Goal: Task Accomplishment & Management: Use online tool/utility

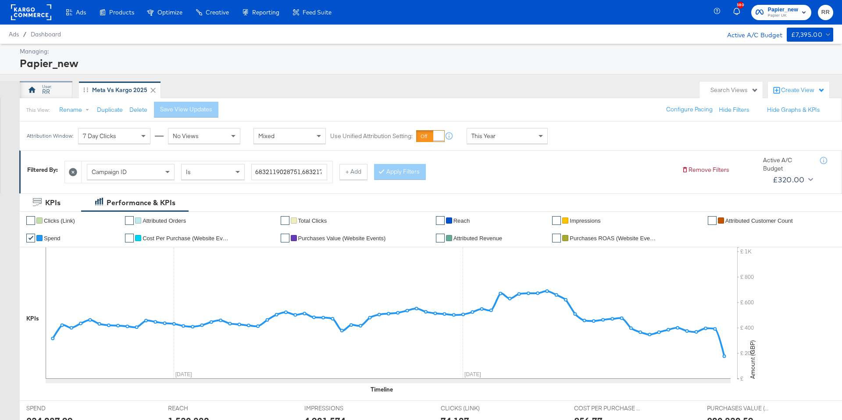
click at [41, 87] on div "RR" at bounding box center [46, 90] width 53 height 18
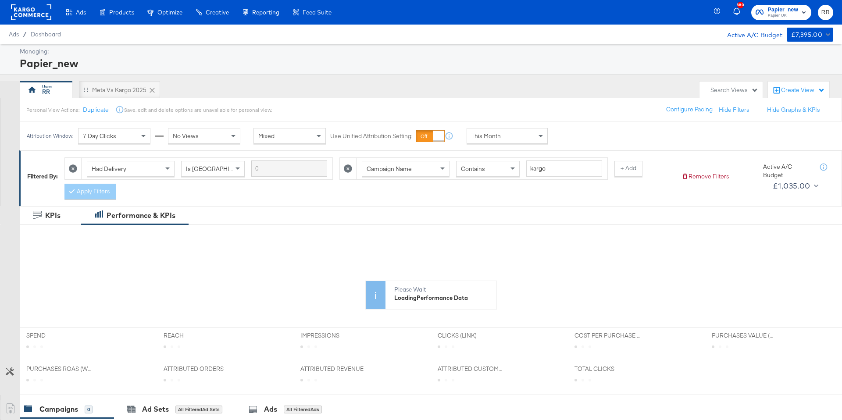
click at [25, 14] on rect at bounding box center [31, 12] width 40 height 16
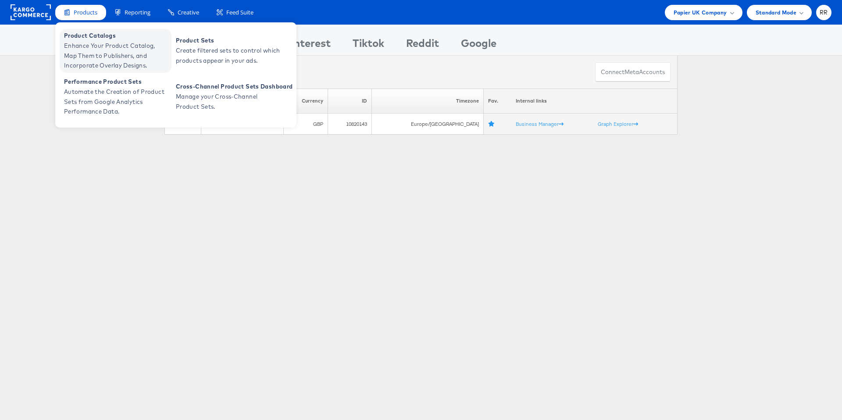
click at [86, 39] on span "Product Catalogs" at bounding box center [116, 36] width 105 height 10
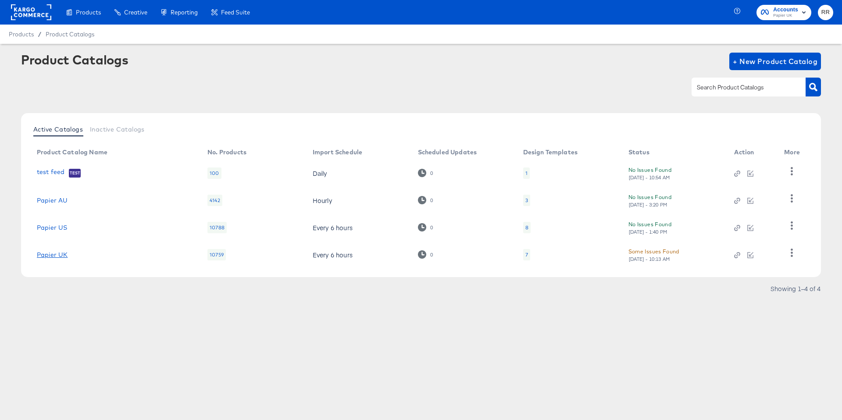
click at [43, 255] on link "Papier UK" at bounding box center [52, 254] width 31 height 7
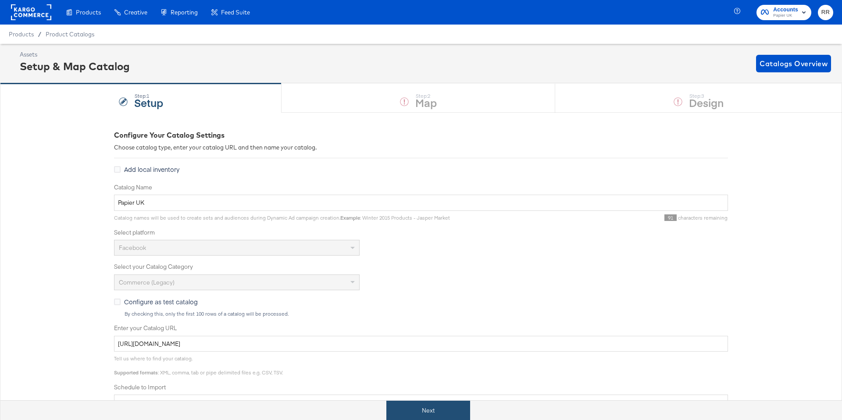
click at [419, 408] on button "Next" at bounding box center [428, 411] width 84 height 20
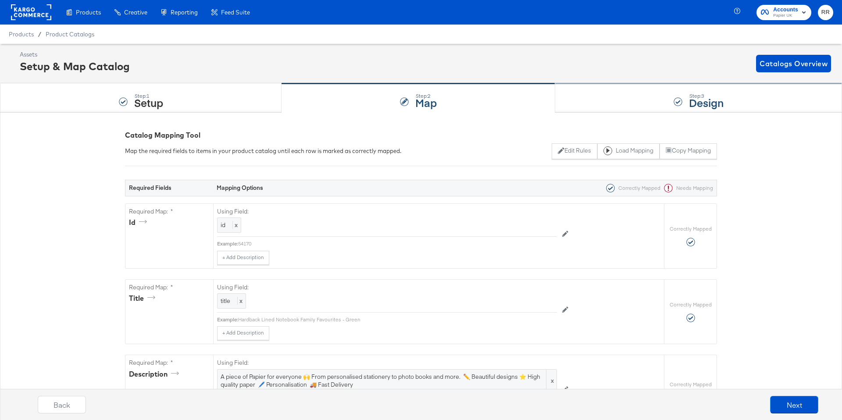
click at [635, 96] on div "Step: 3 Design" at bounding box center [698, 98] width 287 height 29
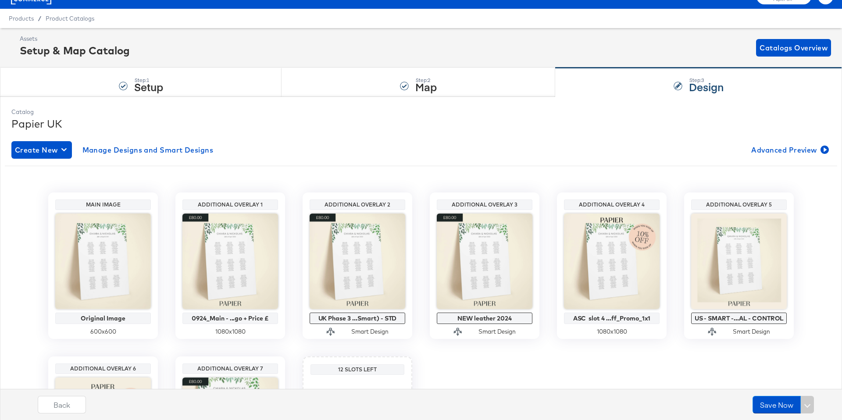
scroll to position [37, 0]
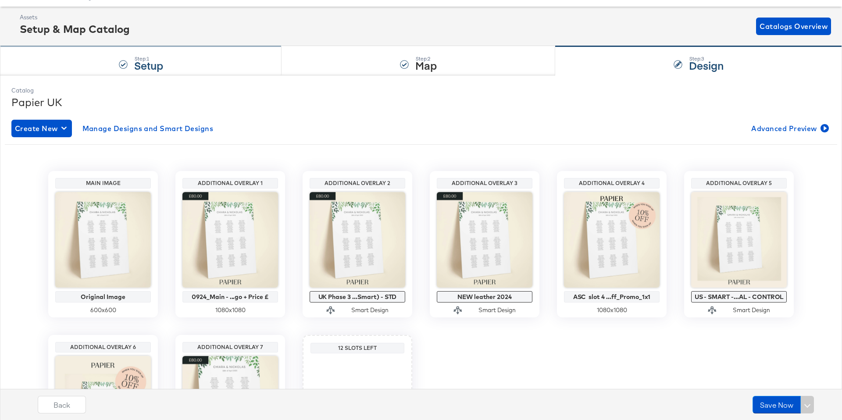
click at [108, 60] on div "Step: 1 Setup" at bounding box center [140, 60] width 281 height 29
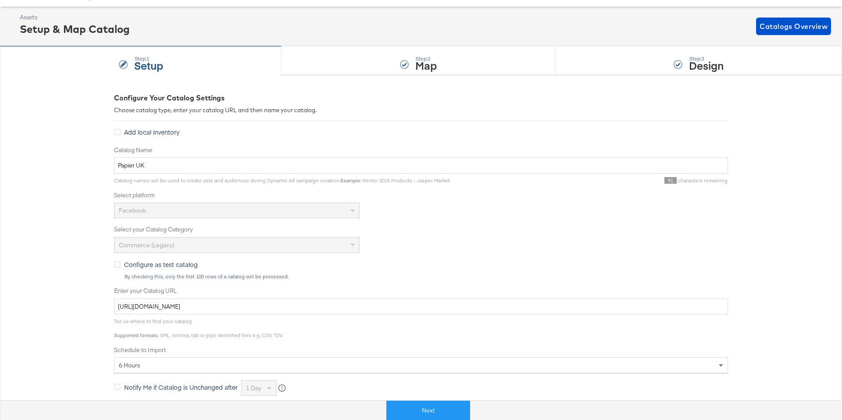
scroll to position [0, 0]
